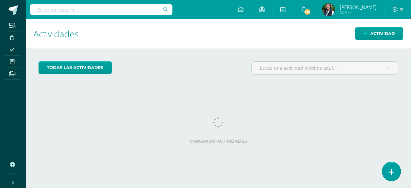
click at [389, 168] on icon at bounding box center [391, 171] width 6 height 7
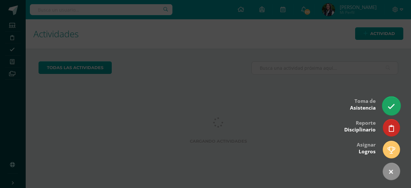
click at [386, 102] on link at bounding box center [391, 105] width 18 height 19
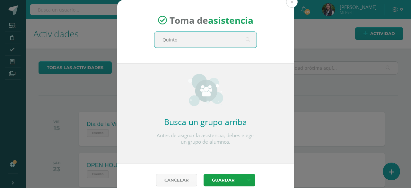
type input "[PERSON_NAME]"
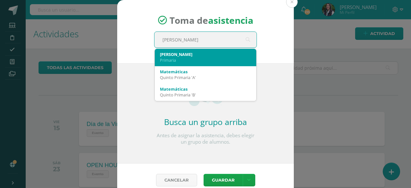
click at [179, 70] on div "Matemáticas" at bounding box center [205, 72] width 91 height 6
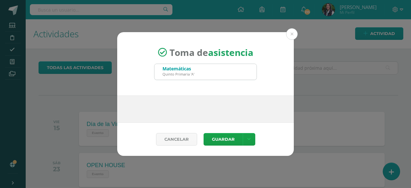
click at [229, 70] on div "Matemáticas Quinto Primaria 'A'" at bounding box center [205, 72] width 102 height 16
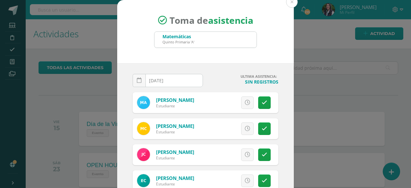
click at [189, 37] on div "Matemáticas" at bounding box center [178, 36] width 32 height 6
click at [291, 2] on button at bounding box center [292, 2] width 12 height 12
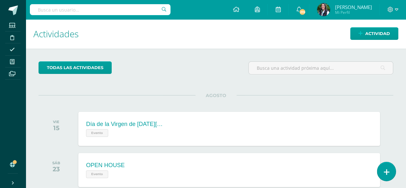
click at [387, 169] on icon at bounding box center [386, 171] width 6 height 7
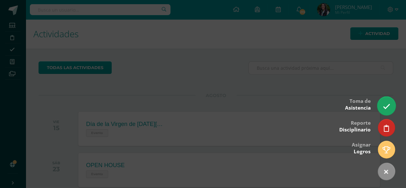
click at [385, 107] on icon at bounding box center [385, 106] width 7 height 7
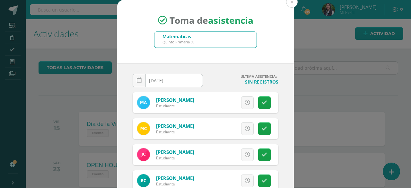
click at [176, 36] on div "Matemáticas" at bounding box center [178, 36] width 32 height 6
click at [293, 4] on button at bounding box center [292, 2] width 12 height 12
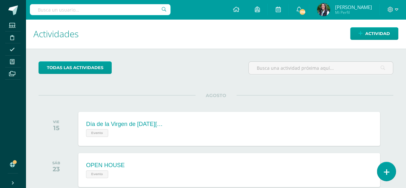
click at [385, 175] on icon at bounding box center [386, 171] width 6 height 7
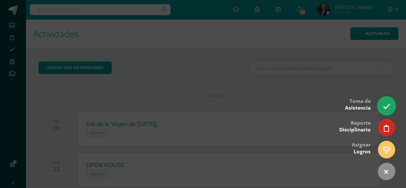
click at [389, 105] on icon at bounding box center [385, 106] width 7 height 7
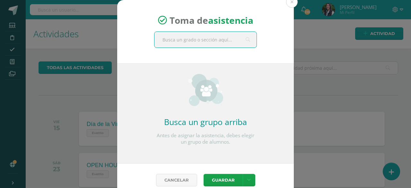
click at [194, 40] on input "text" at bounding box center [205, 40] width 102 height 16
type input "[PERSON_NAME]"
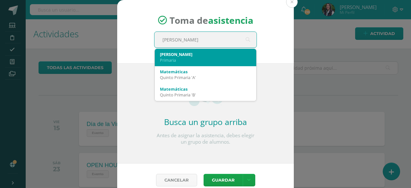
click at [179, 54] on div "[PERSON_NAME]" at bounding box center [205, 54] width 91 height 6
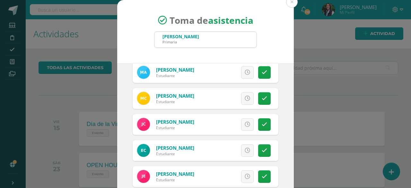
scroll to position [2, 0]
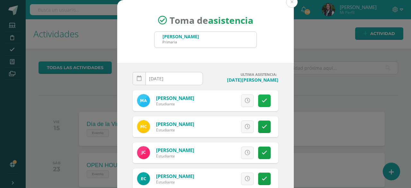
click at [260, 99] on link at bounding box center [264, 100] width 13 height 13
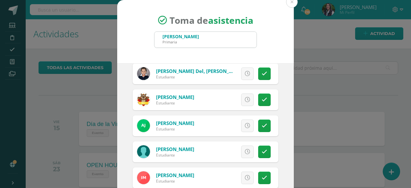
scroll to position [159, 0]
click at [261, 125] on icon at bounding box center [263, 125] width 5 height 5
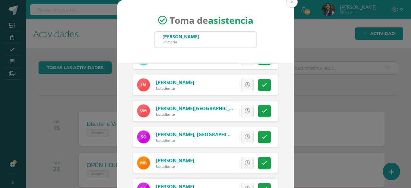
scroll to position [253, 0]
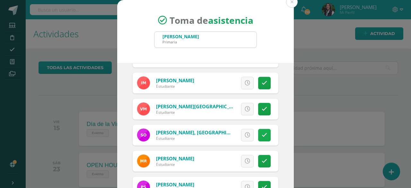
click at [260, 133] on link at bounding box center [264, 135] width 13 height 13
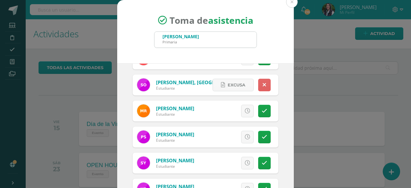
scroll to position [54, 0]
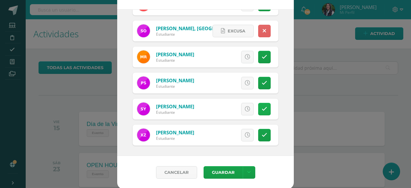
click at [261, 106] on icon at bounding box center [263, 108] width 5 height 5
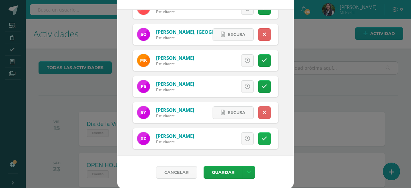
click at [261, 136] on icon at bounding box center [263, 138] width 5 height 5
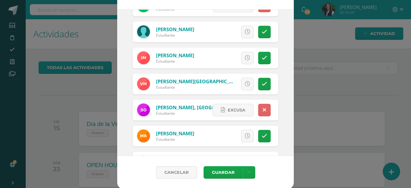
scroll to position [160, 0]
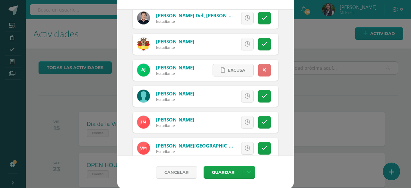
click at [262, 70] on icon at bounding box center [264, 69] width 4 height 5
click at [244, 70] on icon at bounding box center [246, 69] width 5 height 5
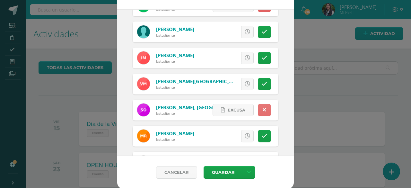
click at [262, 107] on icon at bounding box center [264, 109] width 4 height 5
click at [241, 107] on link at bounding box center [247, 110] width 13 height 13
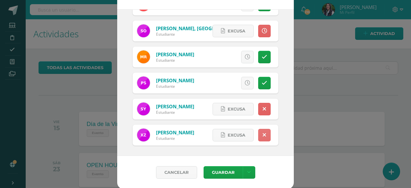
click at [260, 132] on link at bounding box center [264, 135] width 13 height 13
click at [244, 132] on icon at bounding box center [246, 134] width 5 height 5
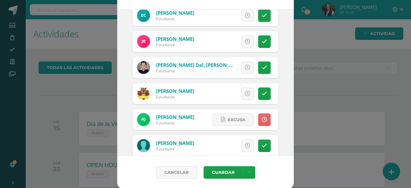
scroll to position [0, 0]
